Goal: Transaction & Acquisition: Purchase product/service

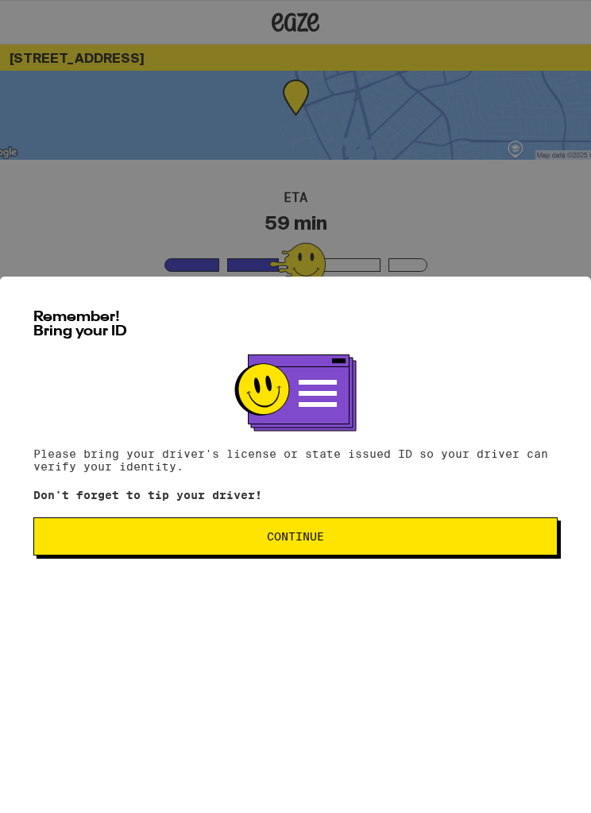
click at [346, 542] on span "Continue" at bounding box center [296, 536] width 498 height 11
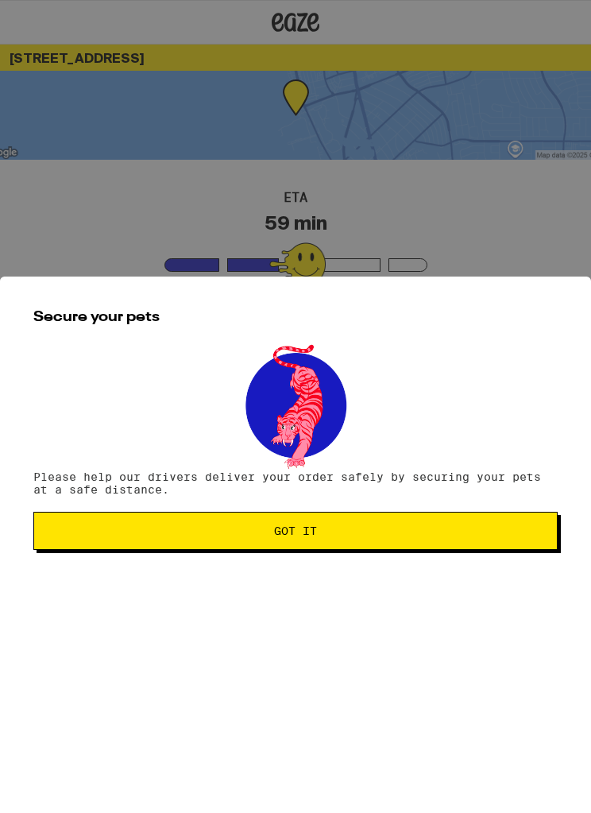
click at [353, 529] on button "Got it" at bounding box center [295, 531] width 525 height 38
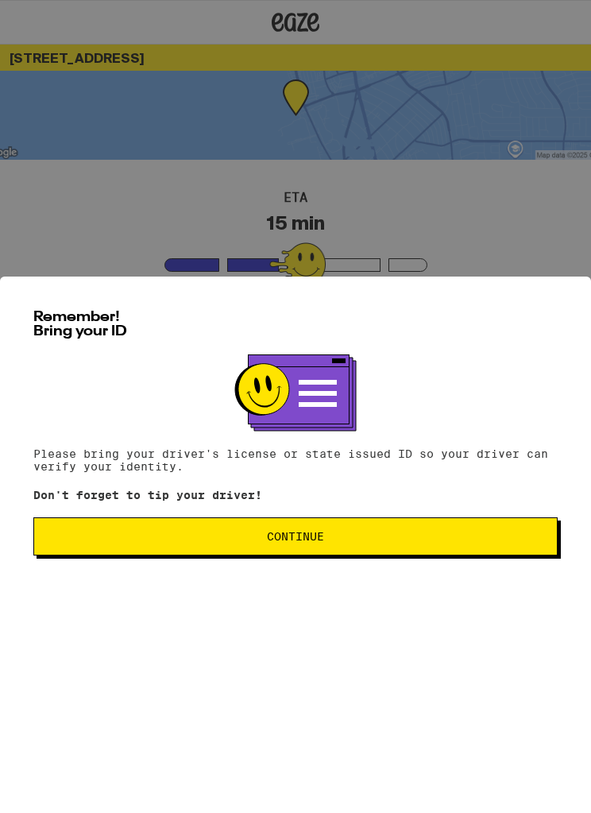
click at [339, 552] on button "Continue" at bounding box center [295, 536] width 525 height 38
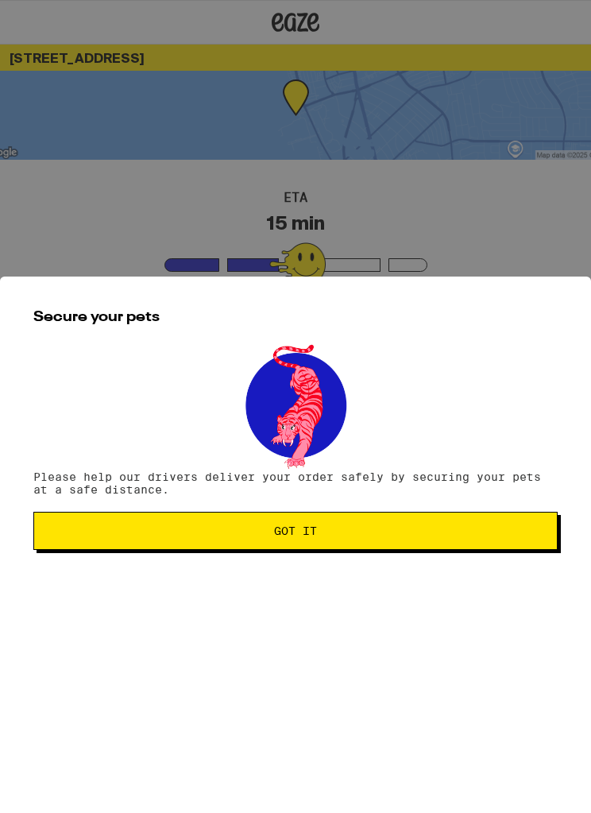
click at [362, 532] on span "Got it" at bounding box center [296, 530] width 498 height 11
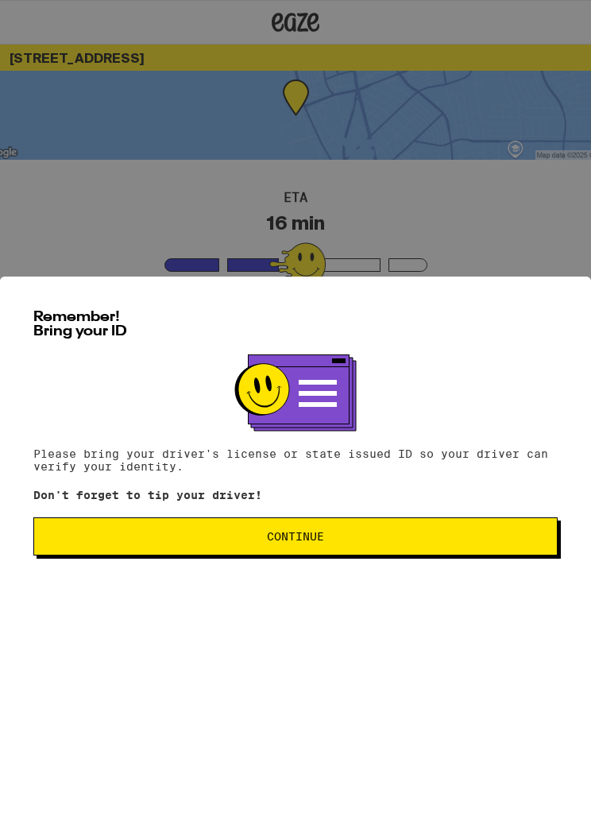
click at [362, 535] on button "Continue" at bounding box center [295, 536] width 525 height 38
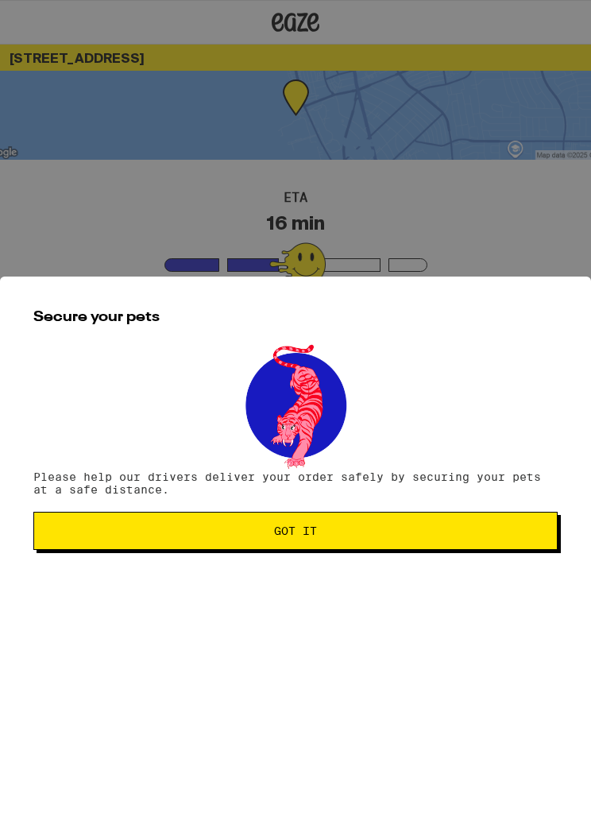
click at [353, 533] on span "Got it" at bounding box center [296, 530] width 498 height 11
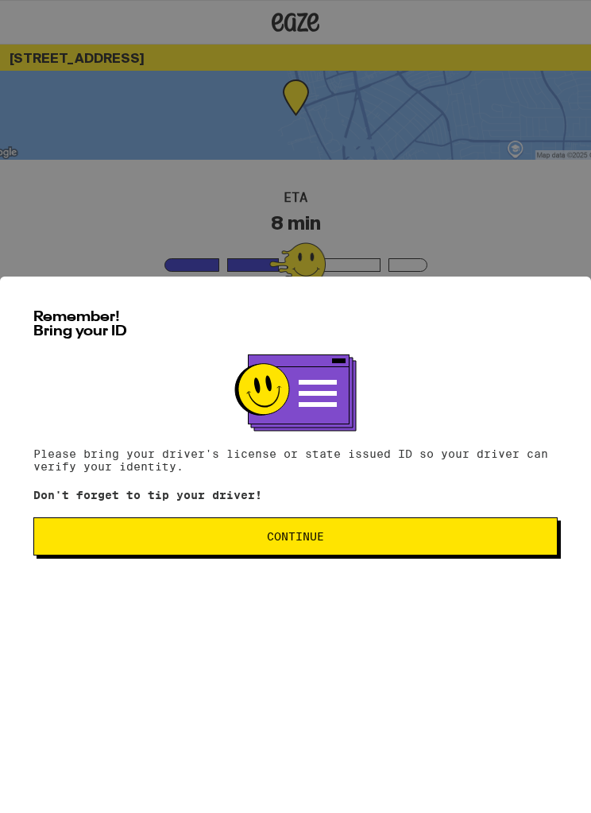
click at [359, 535] on button "Continue" at bounding box center [295, 536] width 525 height 38
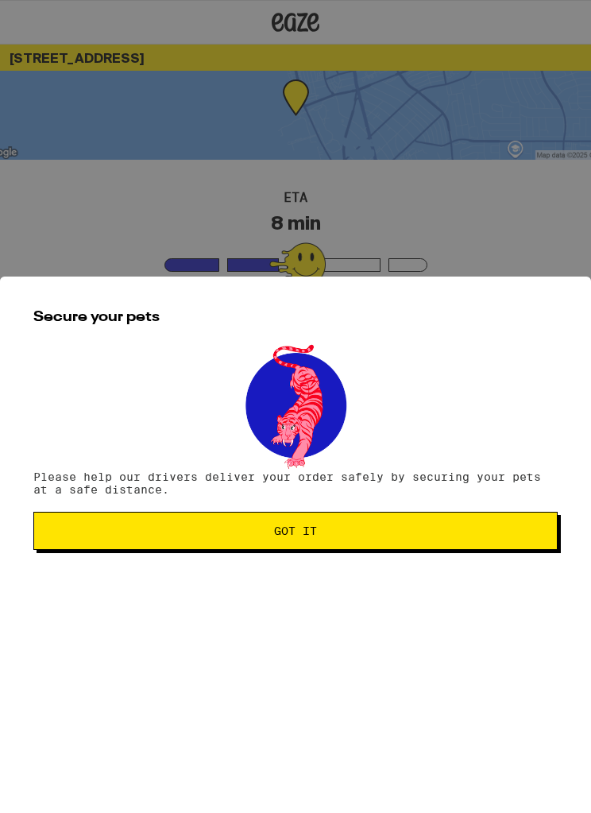
click at [355, 525] on button "Got it" at bounding box center [295, 531] width 525 height 38
